Goal: Task Accomplishment & Management: Manage account settings

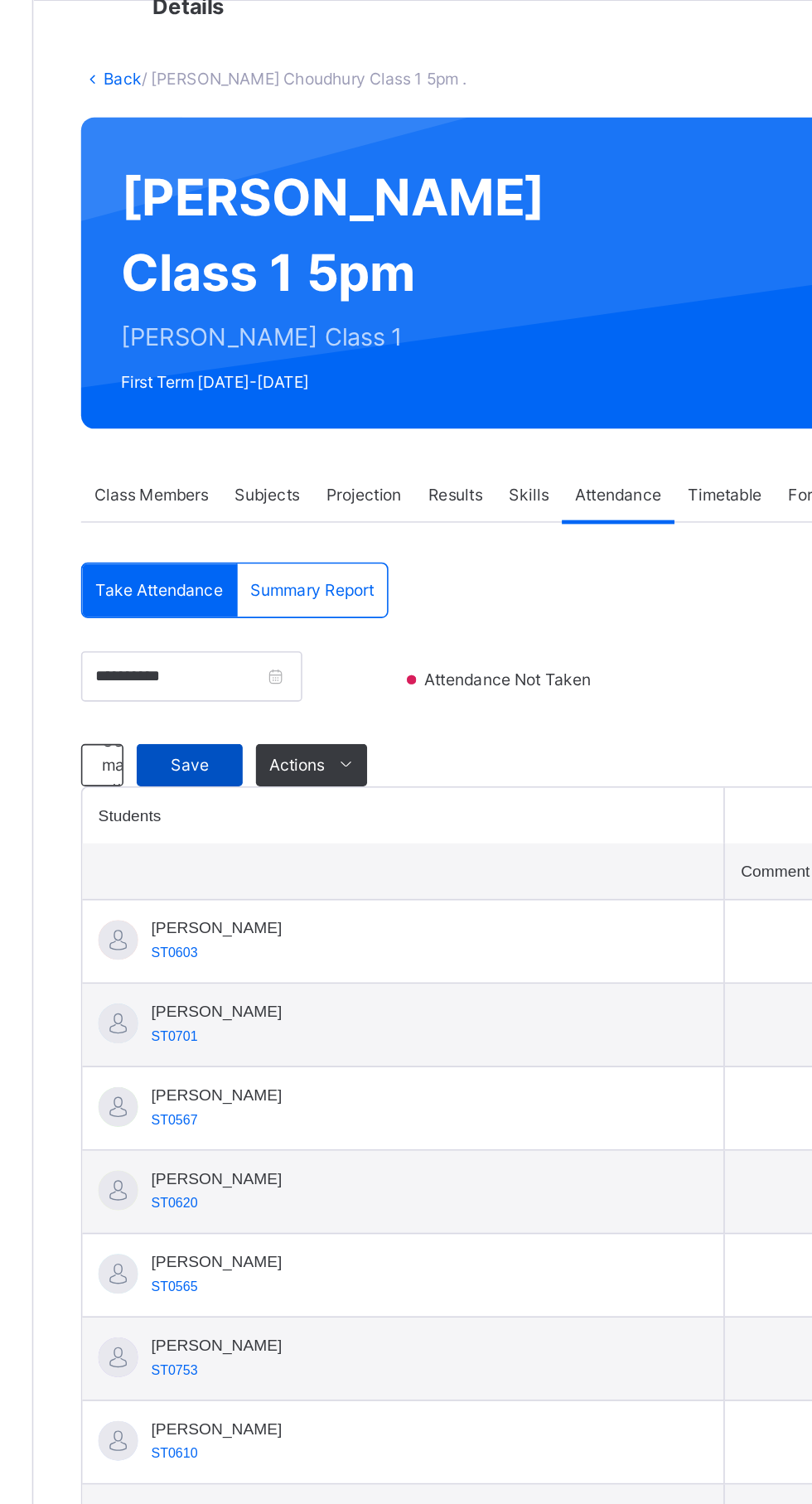
click at [307, 552] on span "Save" at bounding box center [296, 544] width 41 height 15
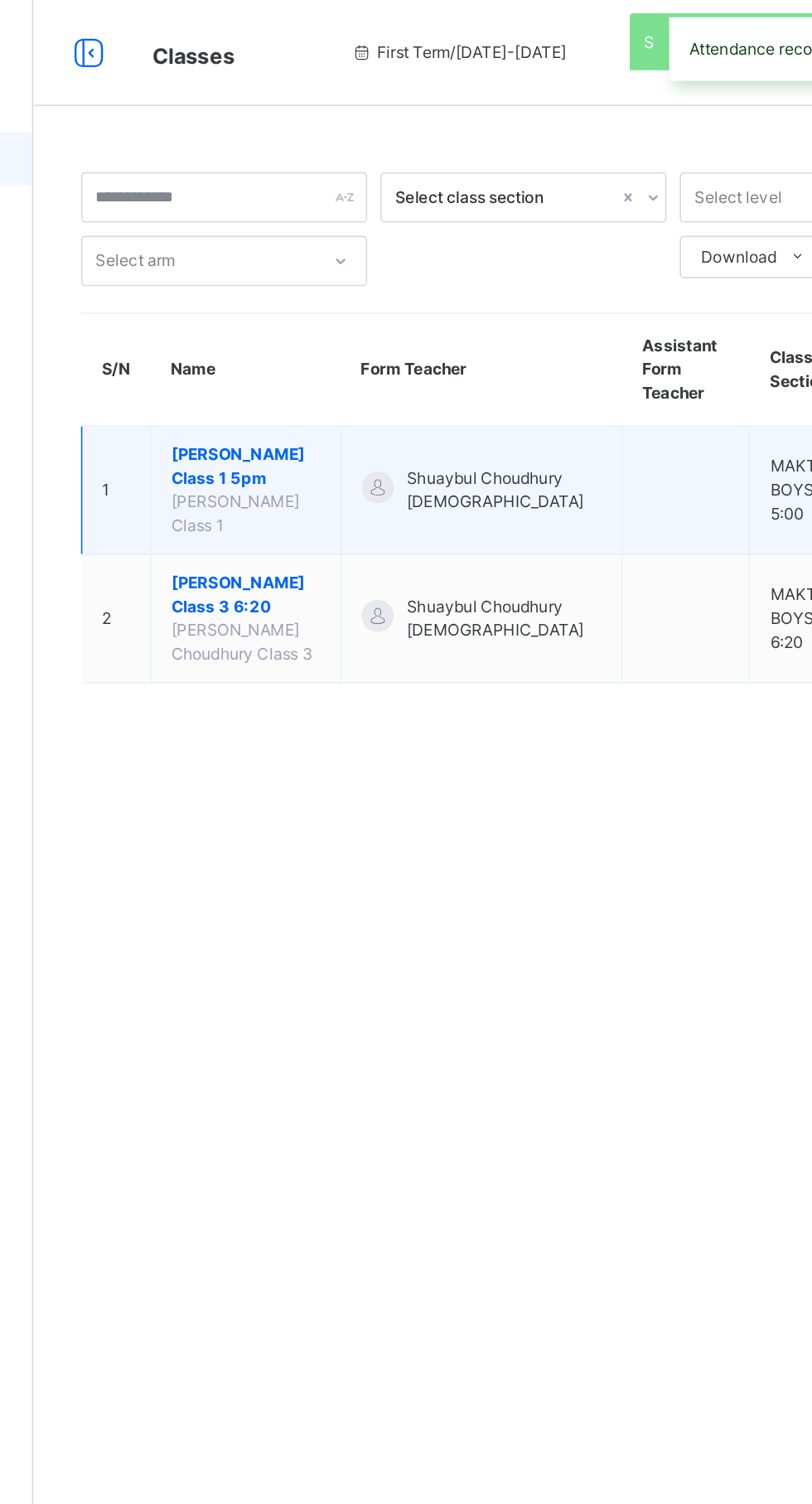
click at [339, 328] on span "[PERSON_NAME] Class 1" at bounding box center [325, 321] width 80 height 28
click at [318, 332] on span "[PERSON_NAME] Class 1" at bounding box center [325, 321] width 80 height 28
click at [320, 300] on span "[PERSON_NAME] Class 1 5pm" at bounding box center [332, 291] width 94 height 30
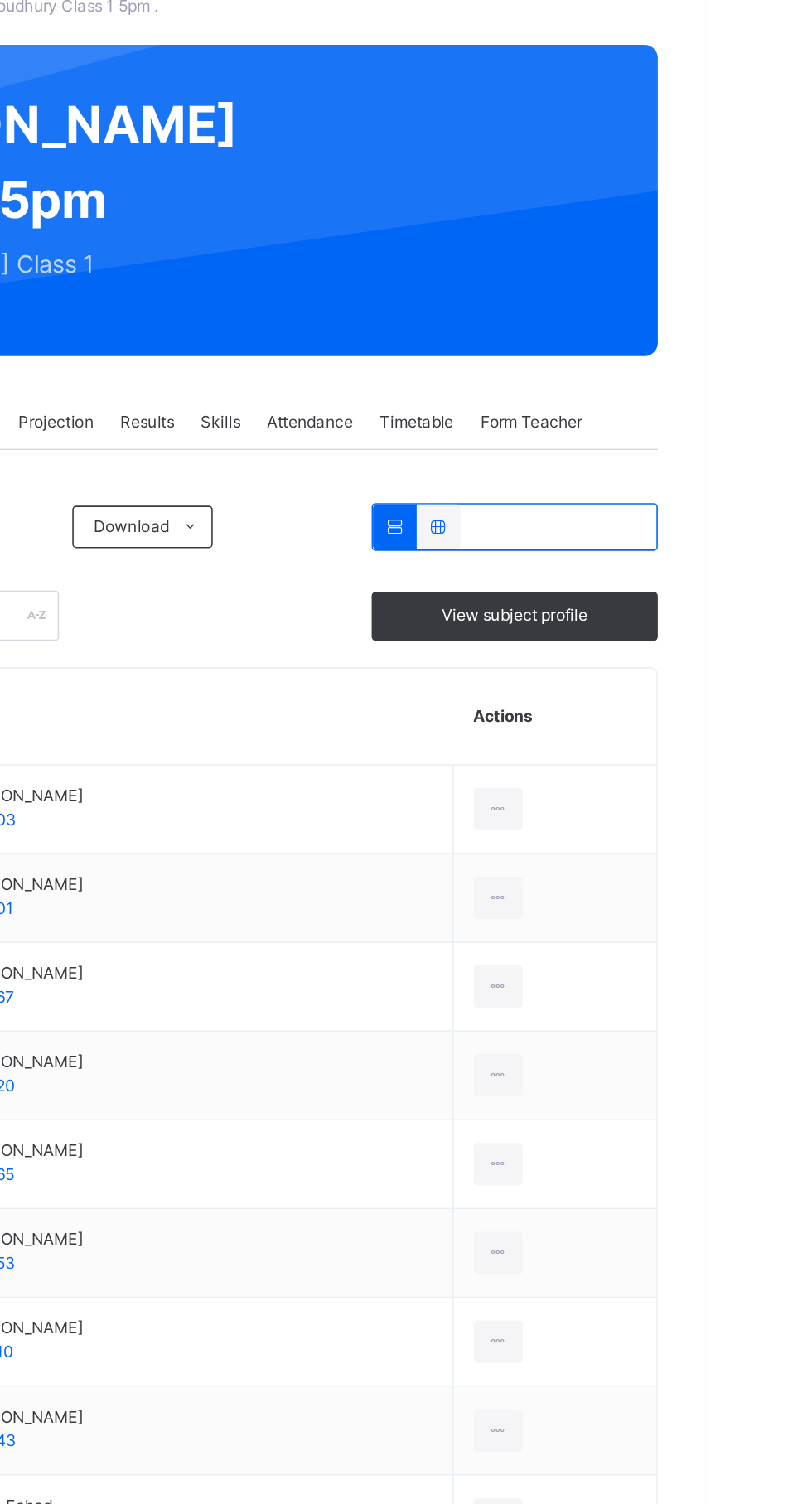
click at [573, 383] on span "Attendance" at bounding box center [564, 375] width 54 height 15
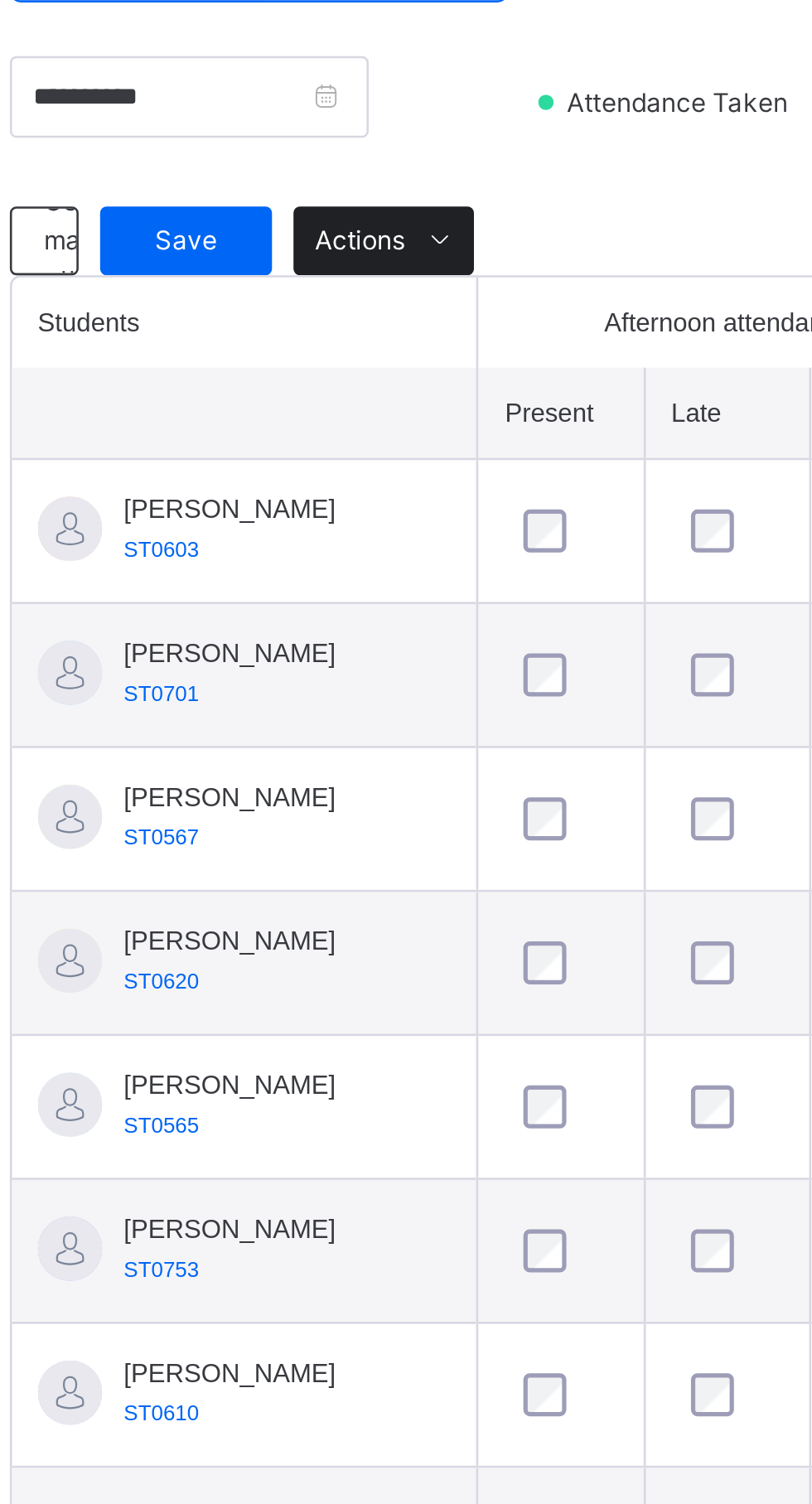
click at [391, 558] on span at bounding box center [394, 544] width 27 height 27
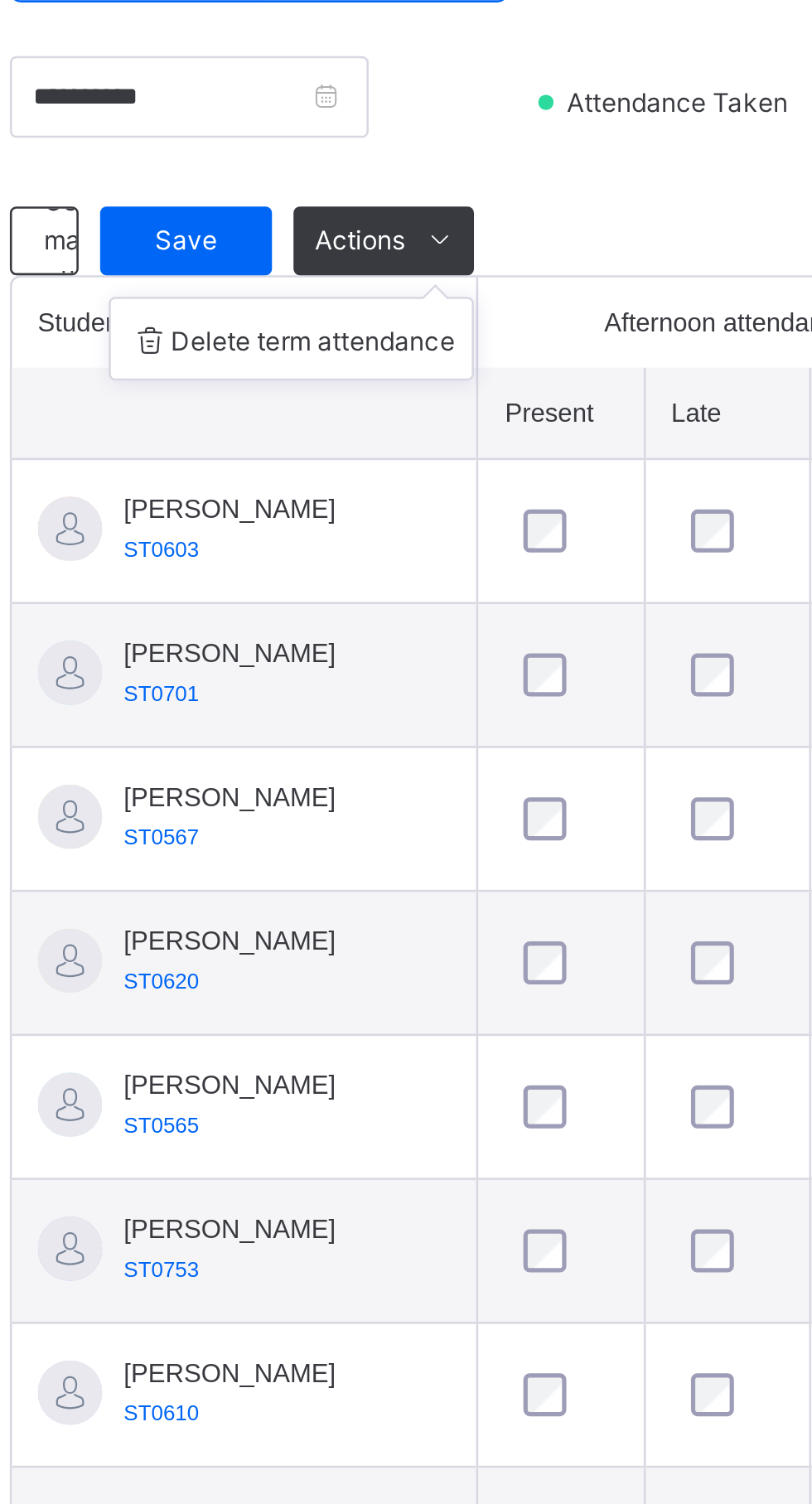
click at [493, 558] on div "**********" at bounding box center [505, 515] width 554 height 84
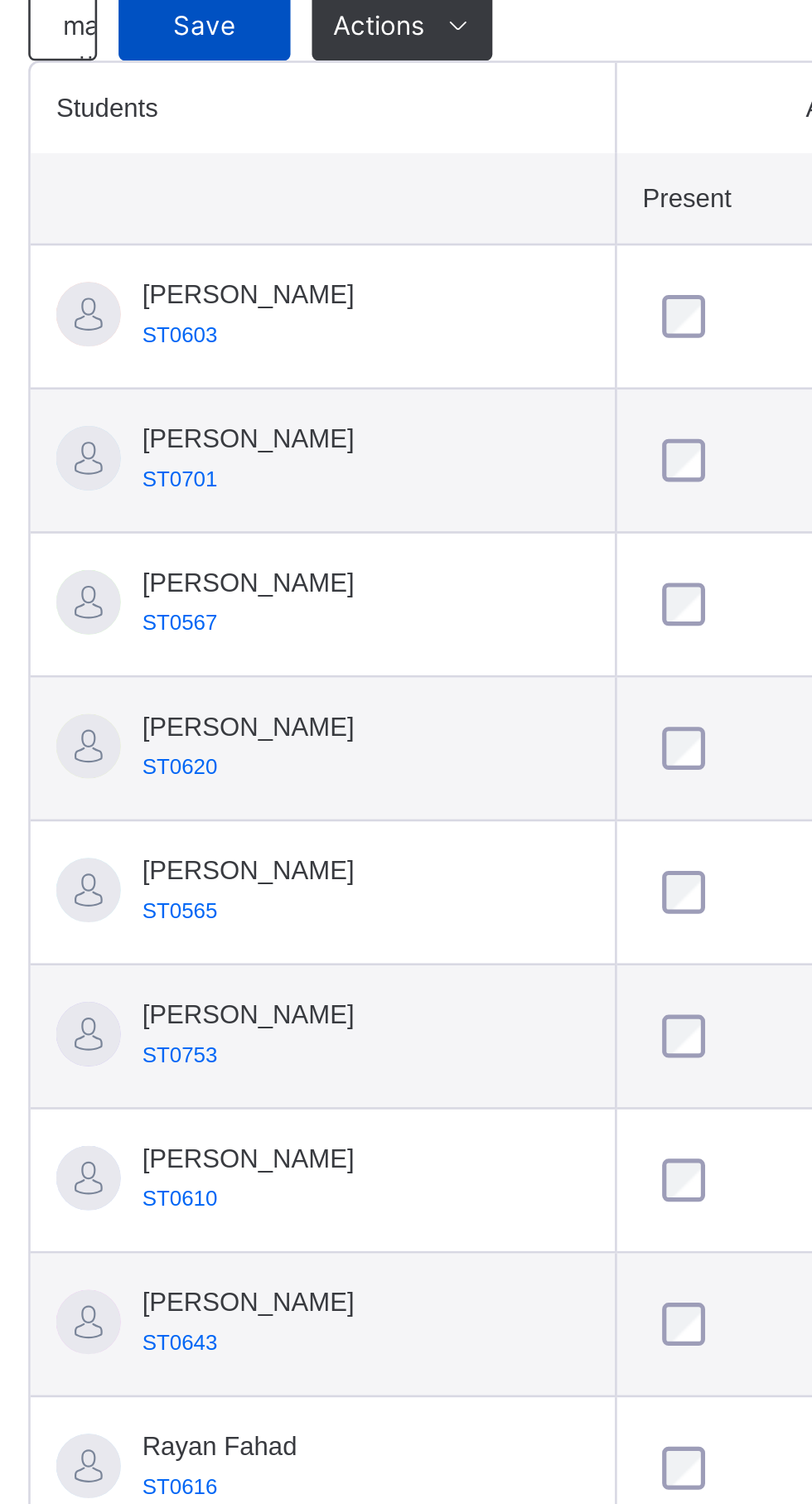
click at [279, 552] on span "Save" at bounding box center [296, 544] width 41 height 15
